Goal: Information Seeking & Learning: Learn about a topic

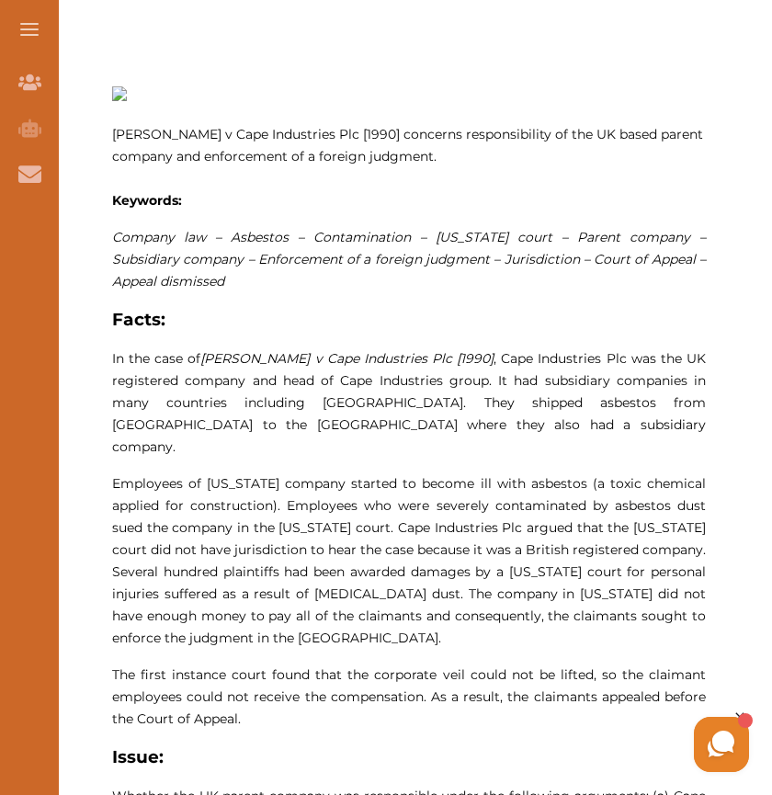
scroll to position [1003, 0]
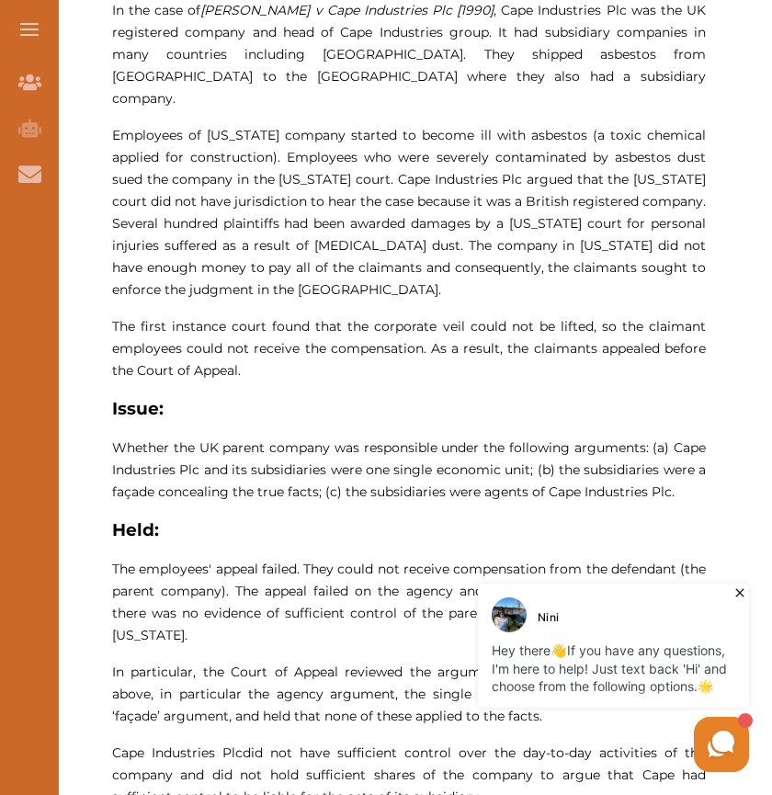
click at [742, 589] on icon at bounding box center [740, 593] width 18 height 18
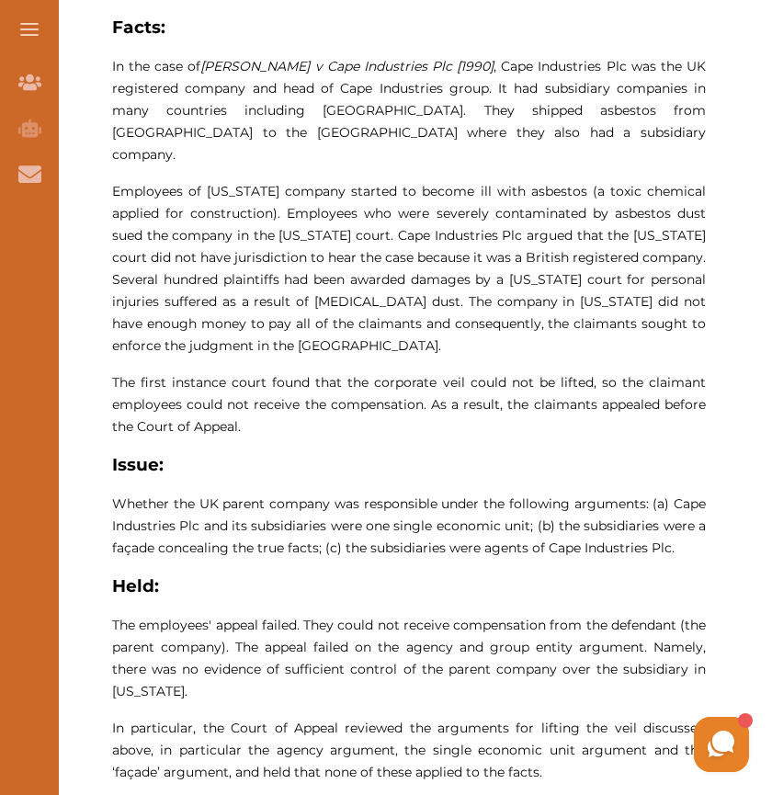
scroll to position [949, 0]
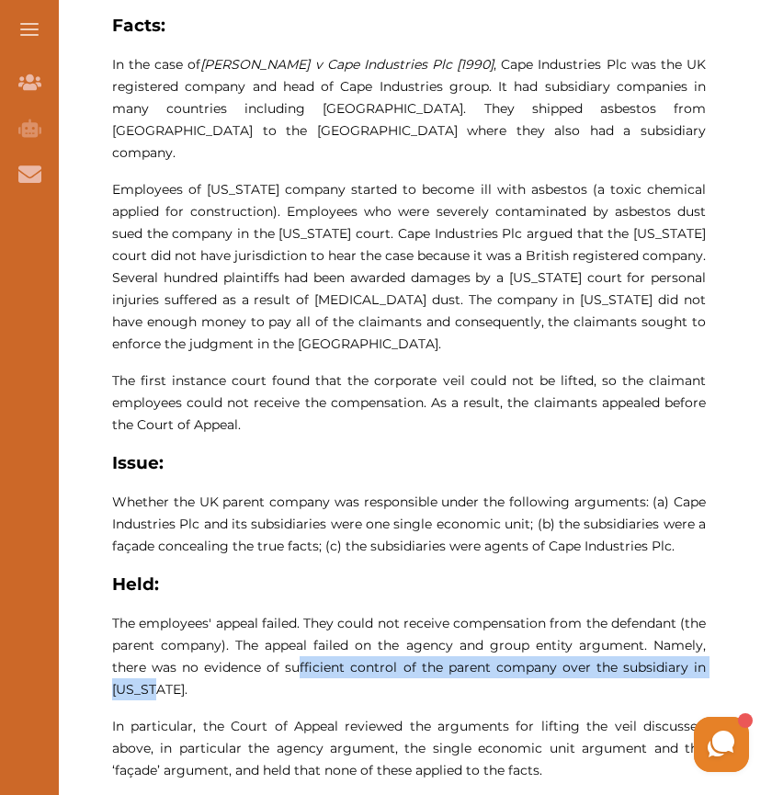
drag, startPoint x: 299, startPoint y: 647, endPoint x: 404, endPoint y: 665, distance: 106.3
click at [404, 665] on p "The employees' appeal failed. They could not receive compensation from the defe…" at bounding box center [409, 656] width 594 height 88
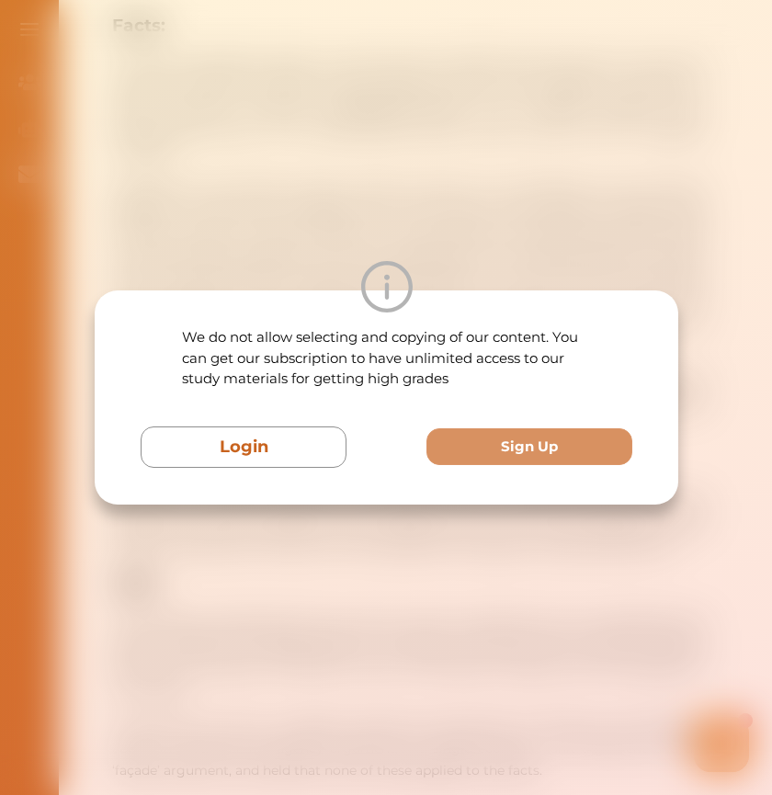
click at [439, 618] on div "We do not allow selecting and copying of our content. You can get our subscript…" at bounding box center [386, 397] width 772 height 795
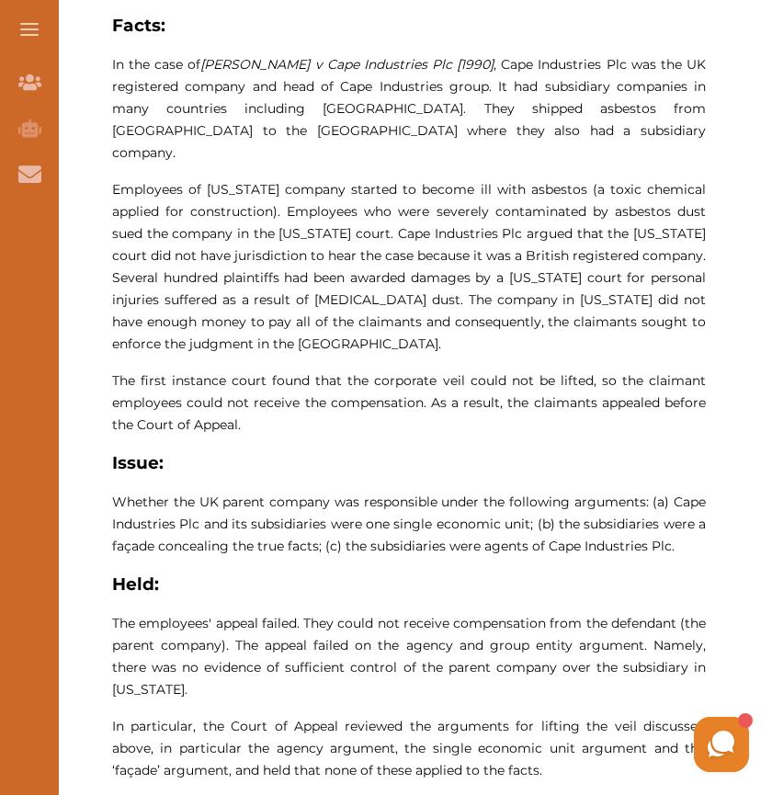
scroll to position [1146, 0]
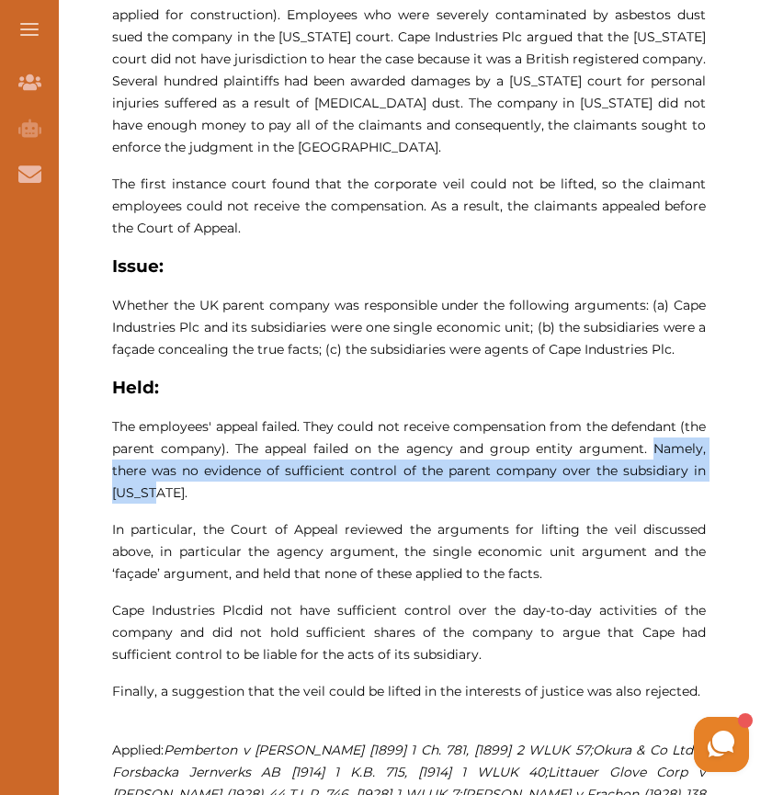
drag, startPoint x: 550, startPoint y: 464, endPoint x: 656, endPoint y: 429, distance: 111.4
click at [656, 429] on p "The employees' appeal failed. They could not receive compensation from the defe…" at bounding box center [409, 460] width 594 height 88
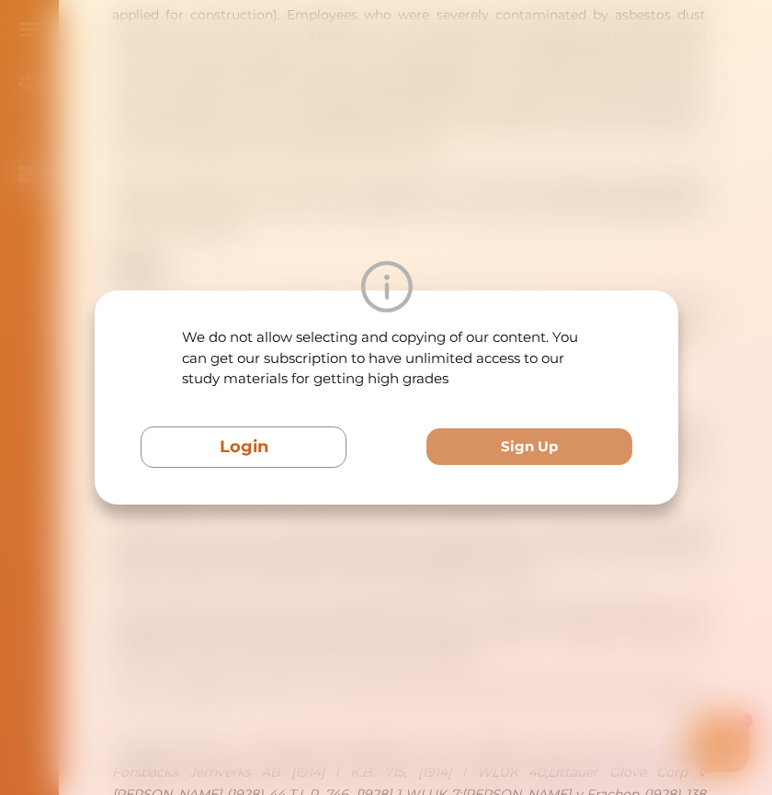
click at [399, 534] on div "We do not allow selecting and copying of our content. You can get our subscript…" at bounding box center [386, 397] width 772 height 795
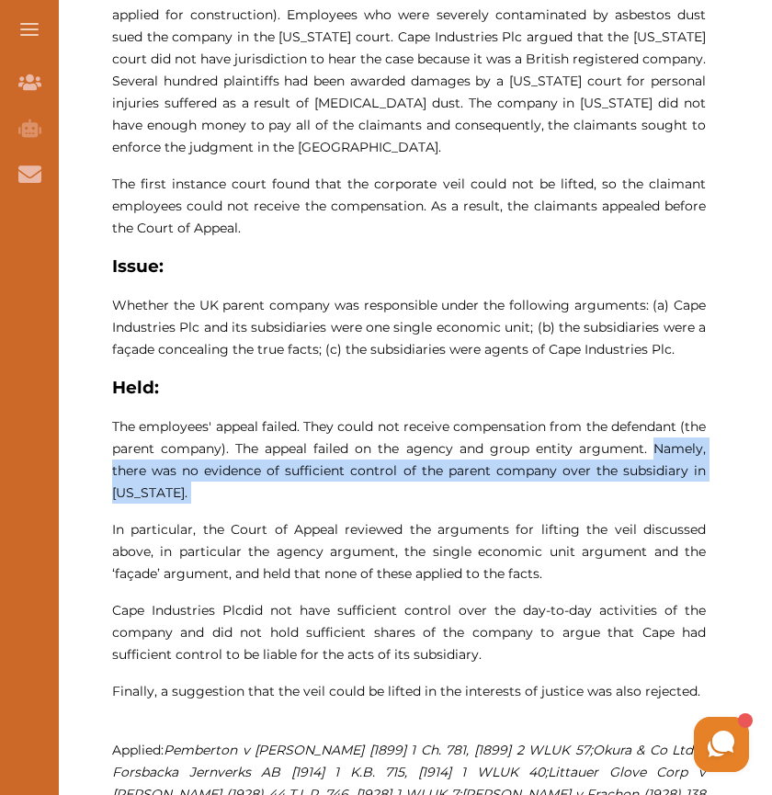
drag, startPoint x: 656, startPoint y: 431, endPoint x: 647, endPoint y: 484, distance: 53.1
click at [647, 484] on p "[PERSON_NAME] v Cape Industries Plc [1990] concerns responsibility of the UK ba…" at bounding box center [409, 244] width 594 height 1298
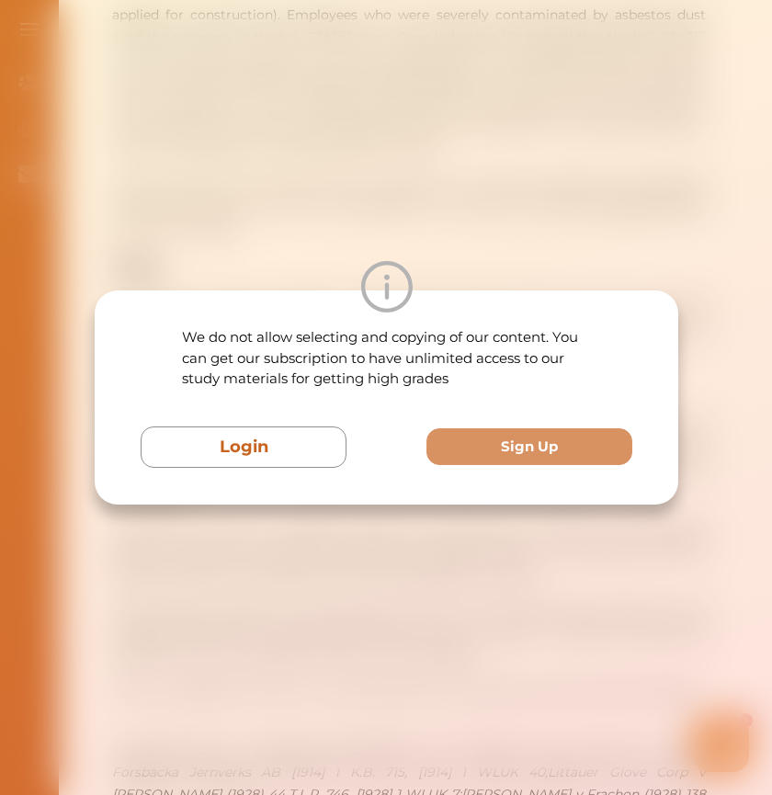
click at [483, 566] on div "We do not allow selecting and copying of our content. You can get our subscript…" at bounding box center [386, 397] width 772 height 795
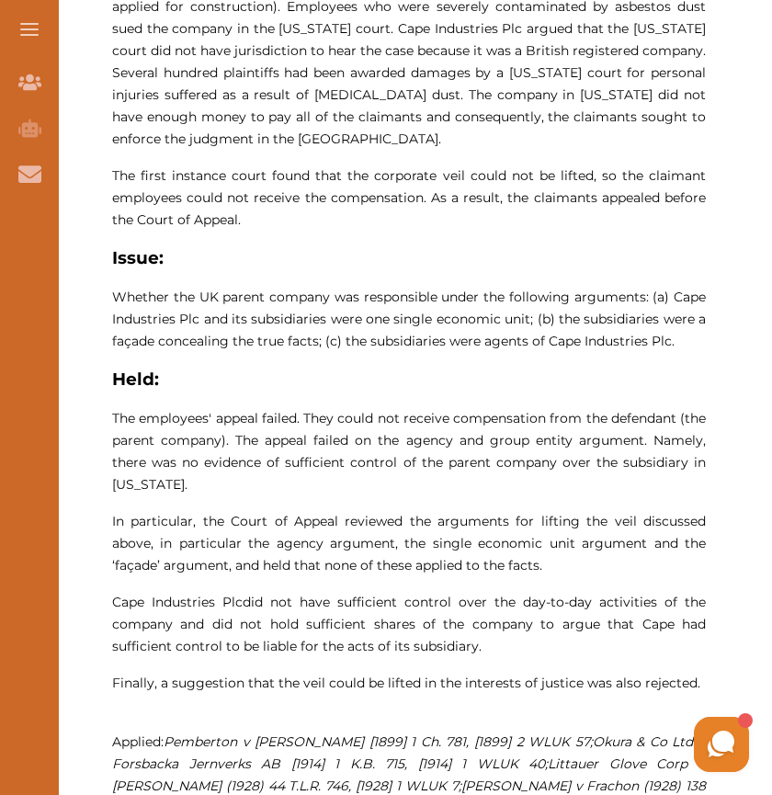
scroll to position [1156, 0]
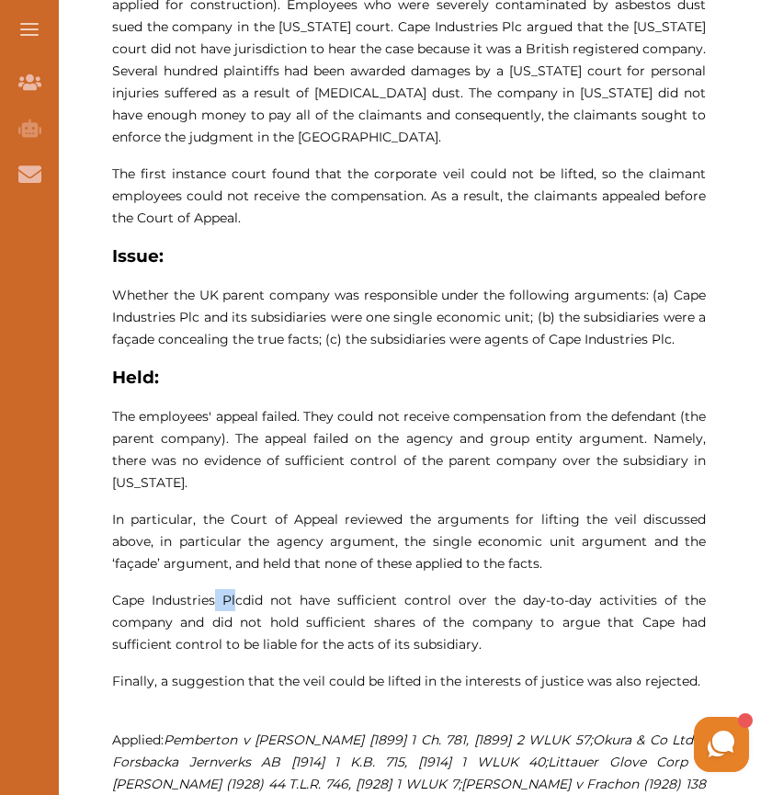
drag, startPoint x: 219, startPoint y: 572, endPoint x: 237, endPoint y: 589, distance: 25.4
click at [237, 589] on p "Cape Industries Plc did not have sufficient control over the day-to-day activit…" at bounding box center [409, 622] width 594 height 66
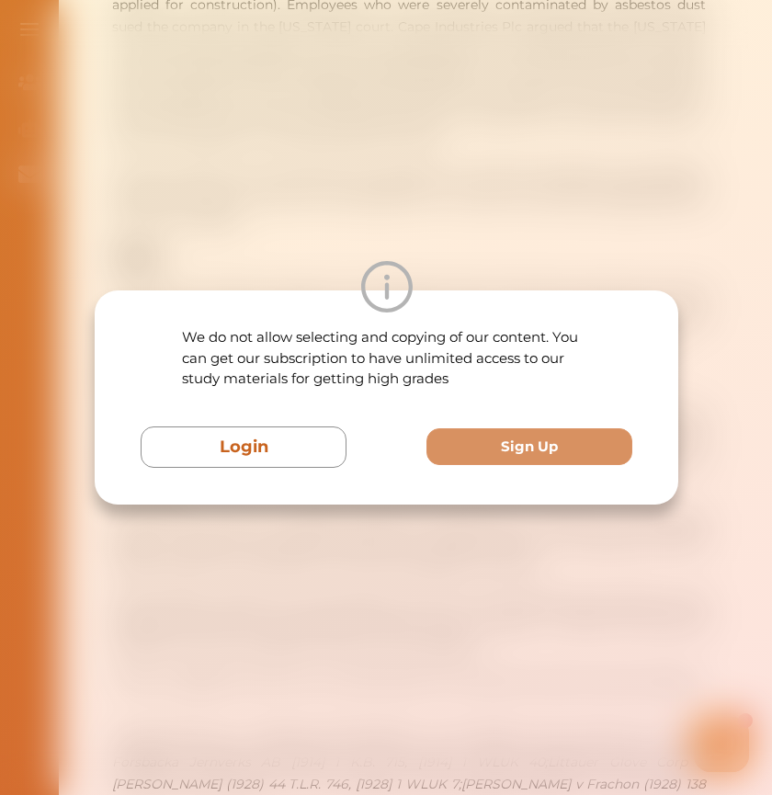
click at [238, 591] on div "We do not allow selecting and copying of our content. You can get our subscript…" at bounding box center [386, 397] width 772 height 795
